Goal: Book appointment/travel/reservation

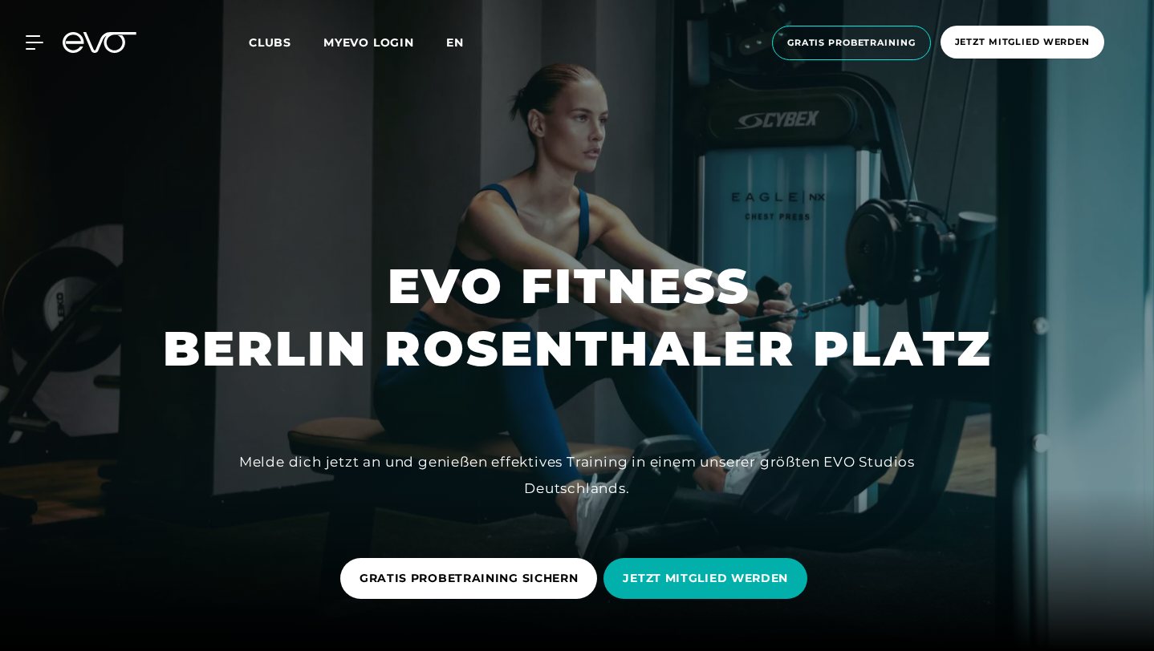
click at [462, 47] on span "en" at bounding box center [455, 42] width 18 height 14
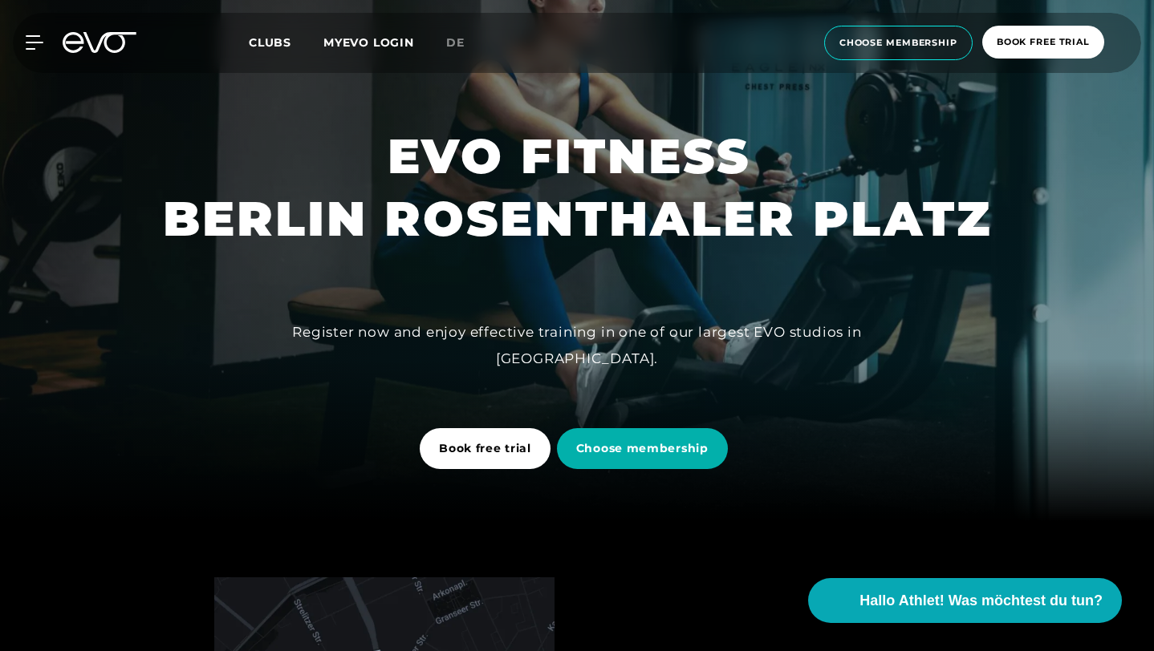
scroll to position [133, 0]
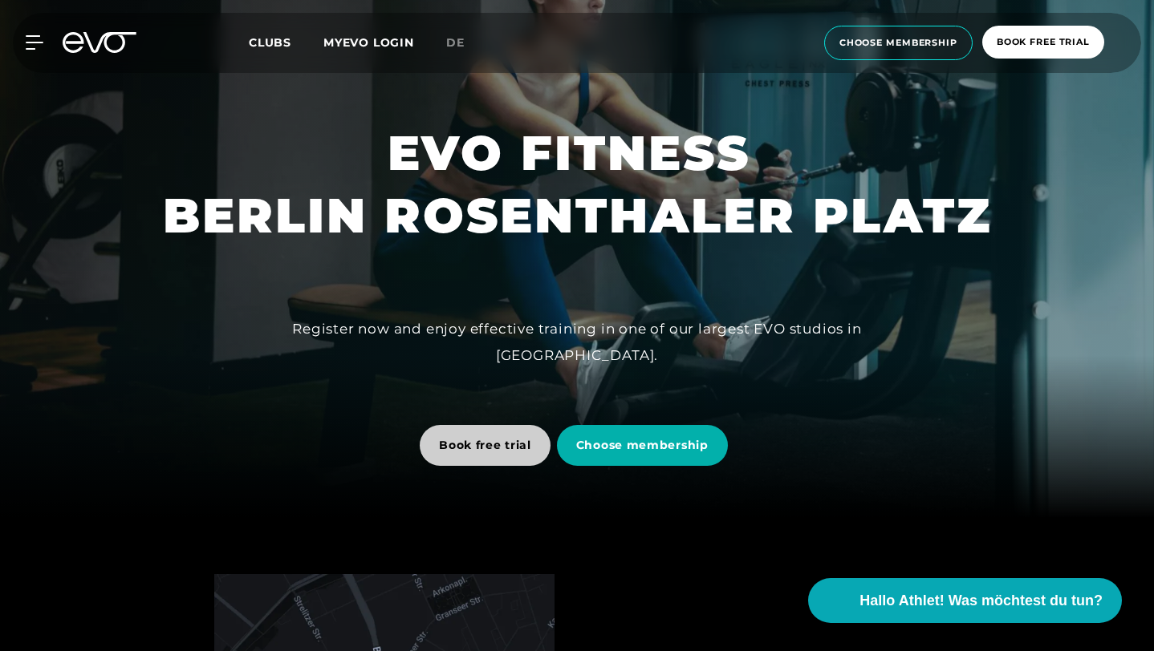
click at [448, 443] on span "Book free trial" at bounding box center [485, 445] width 92 height 17
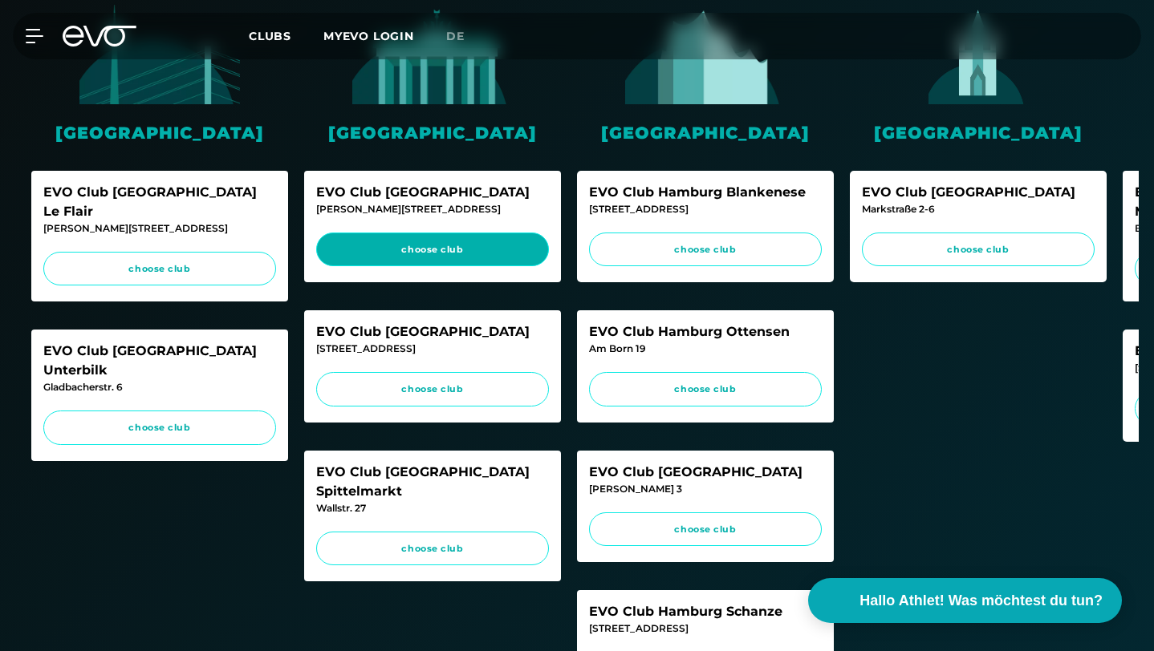
scroll to position [416, 0]
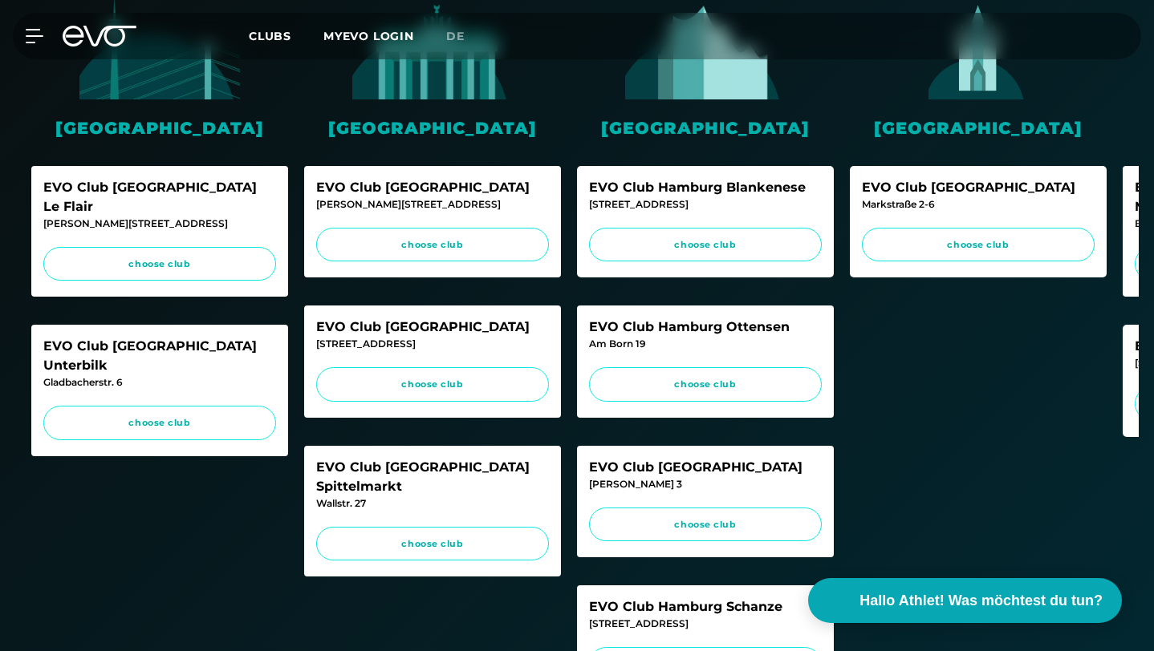
click at [361, 188] on div "EVO Club [GEOGRAPHIC_DATA]" at bounding box center [432, 187] width 233 height 19
copy div "EVO Club [GEOGRAPHIC_DATA]"
click at [405, 323] on div "EVO Club [GEOGRAPHIC_DATA]" at bounding box center [432, 327] width 233 height 19
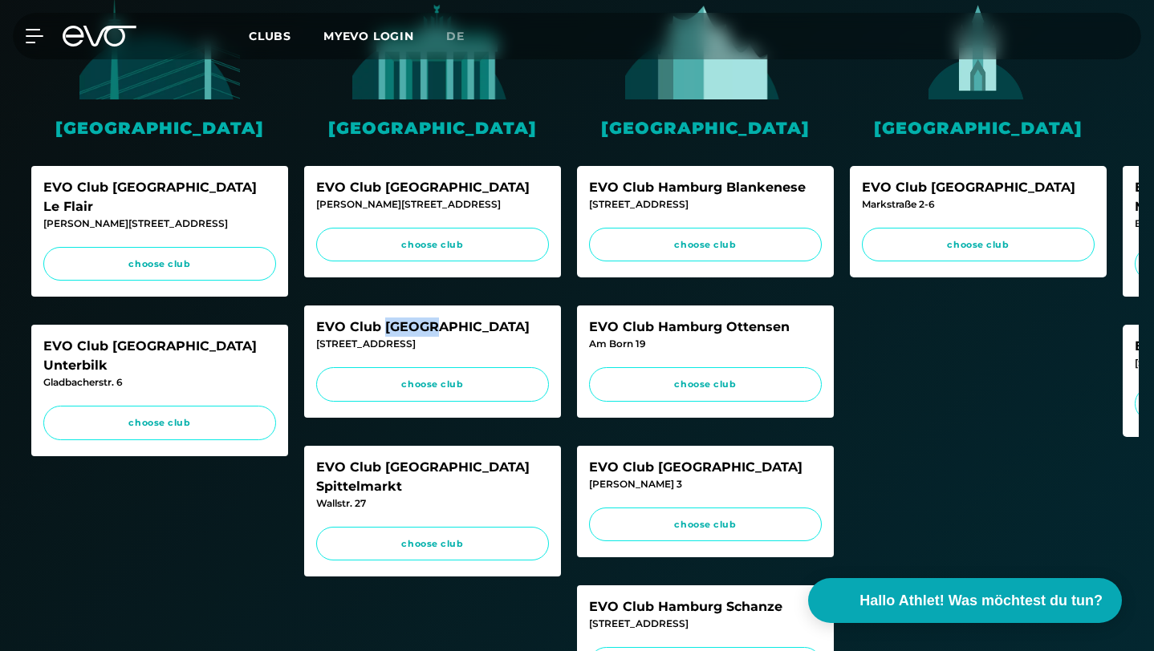
click at [405, 323] on div "EVO Club [GEOGRAPHIC_DATA]" at bounding box center [432, 327] width 233 height 19
copy div "EVO Club [GEOGRAPHIC_DATA]"
click at [388, 181] on div "EVO Club [GEOGRAPHIC_DATA]" at bounding box center [432, 187] width 233 height 19
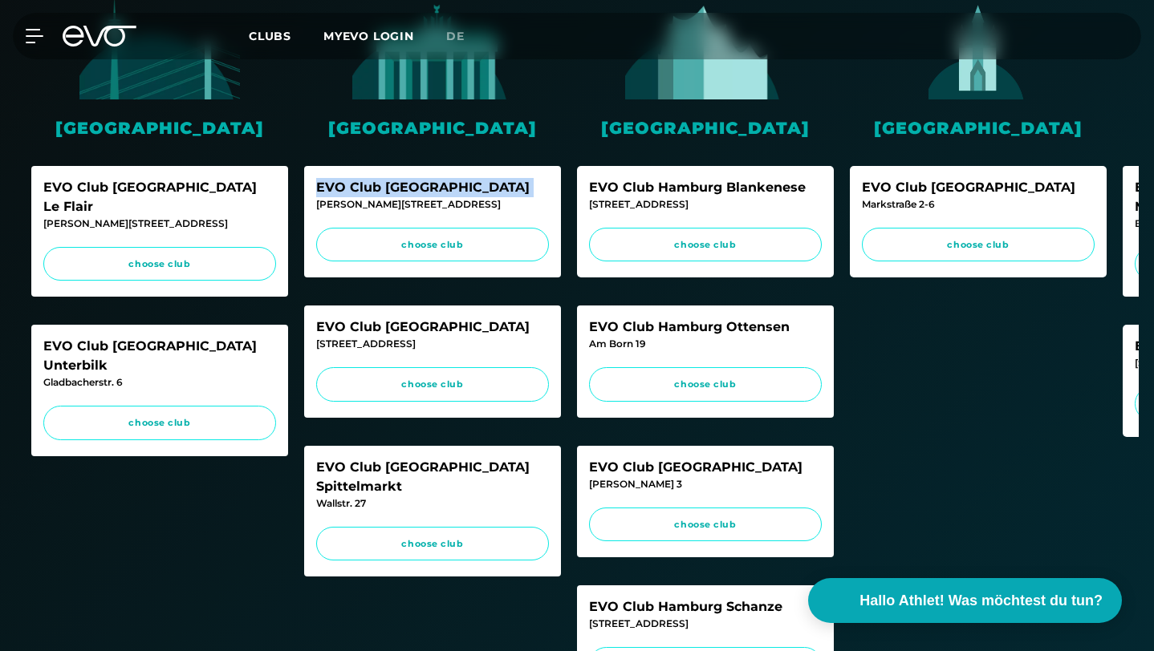
click at [388, 181] on div "EVO Club [GEOGRAPHIC_DATA]" at bounding box center [432, 187] width 233 height 19
copy div "EVO Club [GEOGRAPHIC_DATA]"
click at [376, 461] on div "EVO Club [GEOGRAPHIC_DATA] Spittelmarkt" at bounding box center [432, 477] width 233 height 39
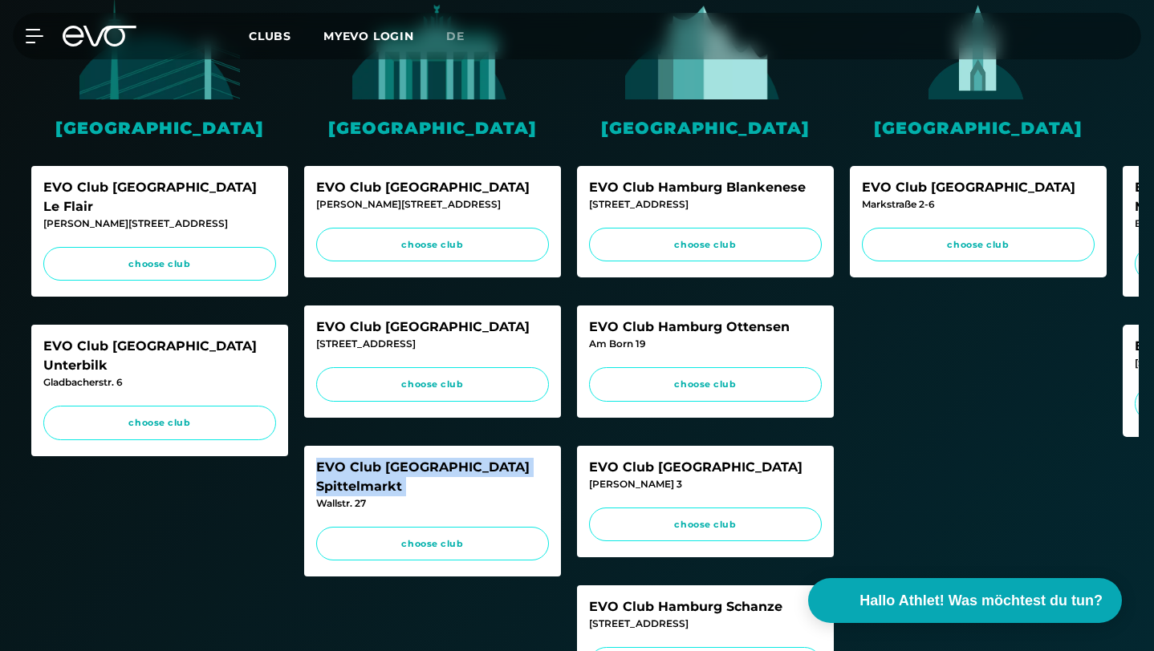
click at [376, 461] on div "EVO Club [GEOGRAPHIC_DATA] Spittelmarkt" at bounding box center [432, 477] width 233 height 39
copy div "EVO Club [GEOGRAPHIC_DATA] Spittelmarkt"
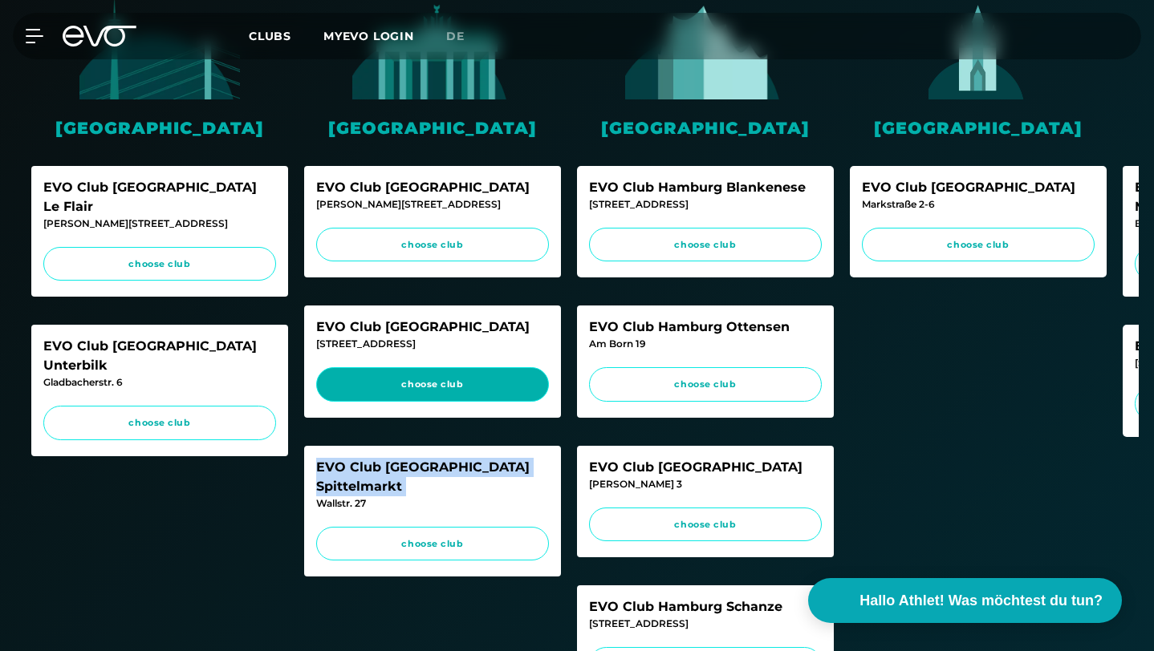
click at [448, 372] on link "choose club" at bounding box center [432, 384] width 233 height 34
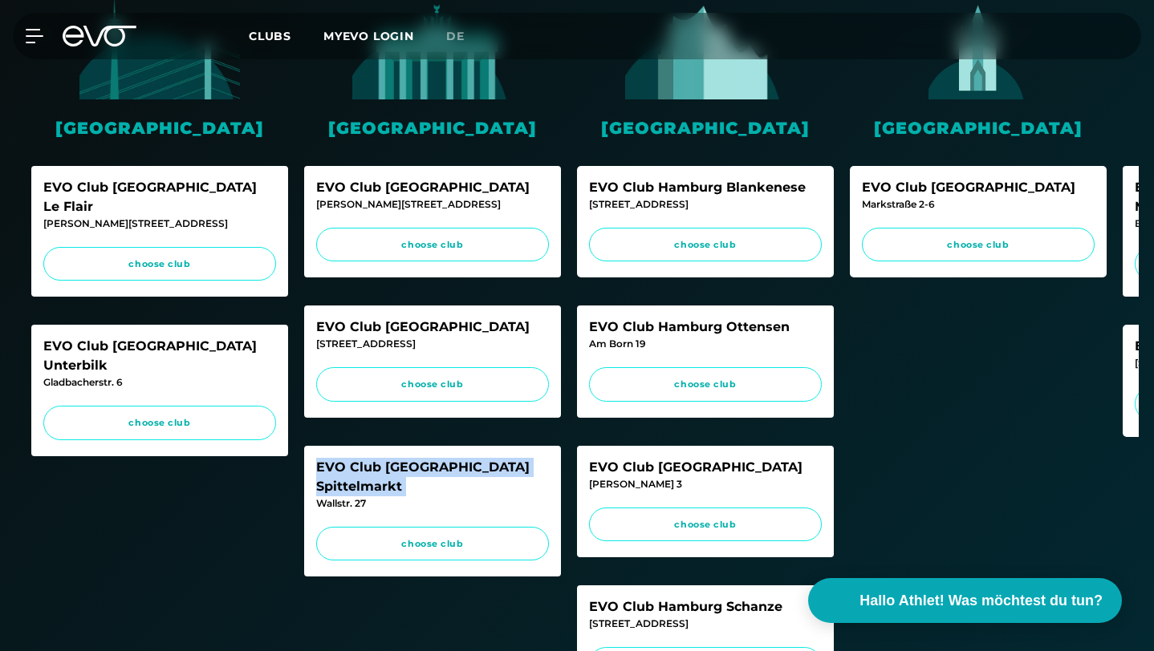
click at [384, 190] on div "EVO Club [GEOGRAPHIC_DATA]" at bounding box center [432, 187] width 233 height 19
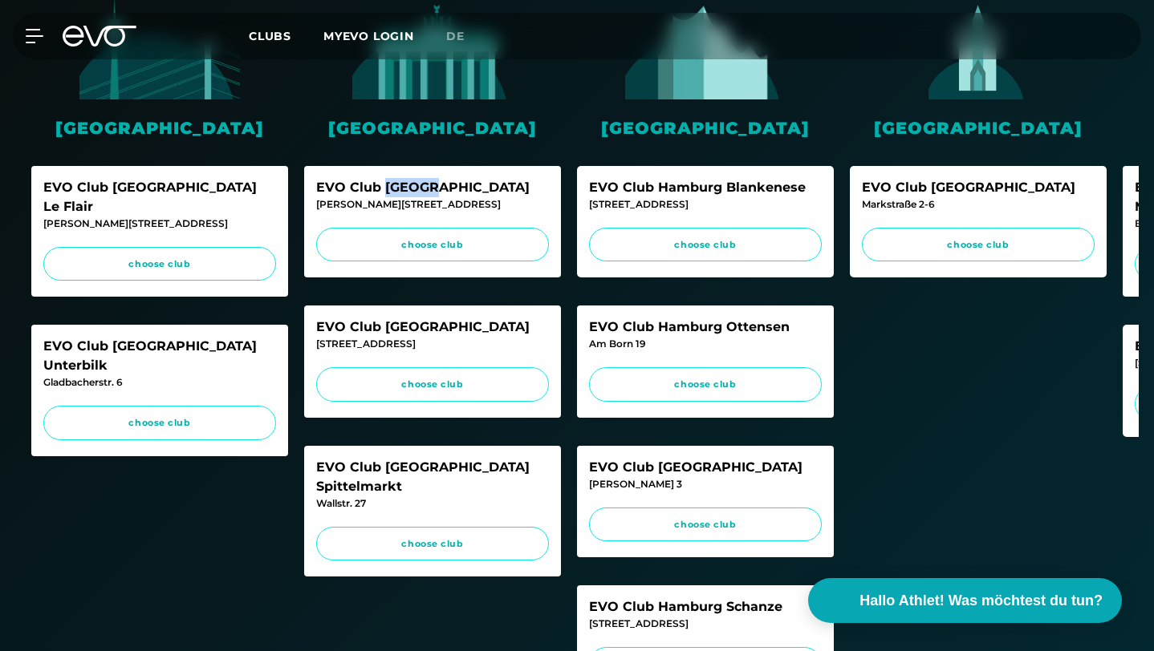
click at [384, 190] on div "EVO Club [GEOGRAPHIC_DATA]" at bounding box center [432, 187] width 233 height 19
copy div "EVO Club [GEOGRAPHIC_DATA]"
click at [391, 327] on div "EVO Club [GEOGRAPHIC_DATA]" at bounding box center [432, 327] width 233 height 19
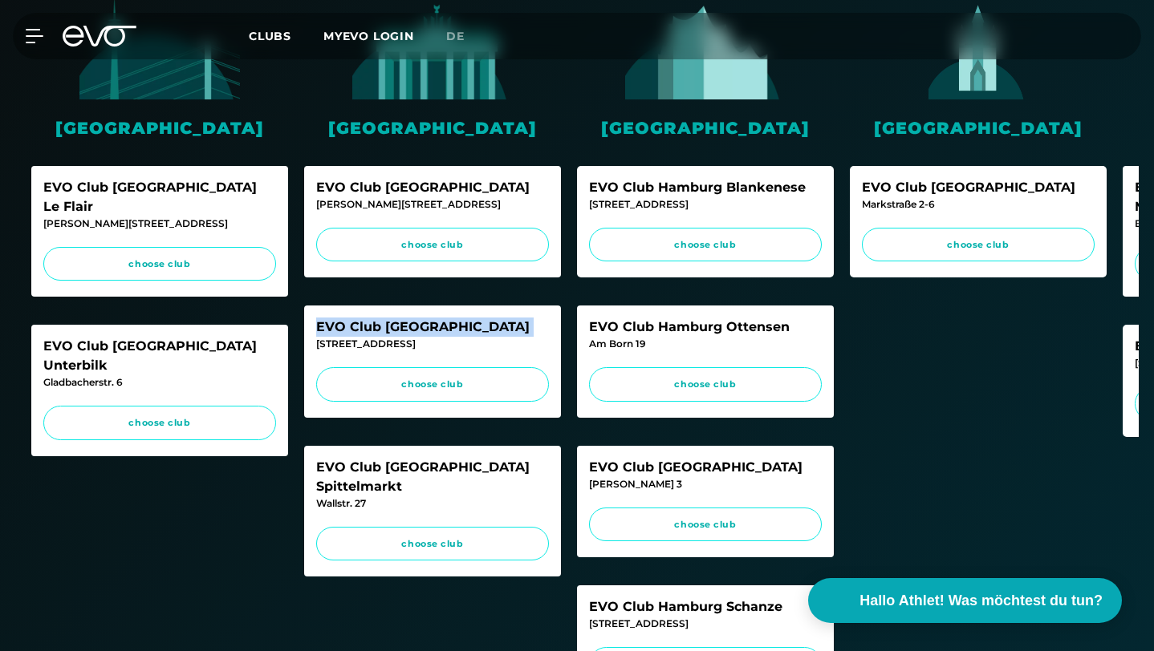
copy div "EVO Club [GEOGRAPHIC_DATA]"
